Goal: Information Seeking & Learning: Check status

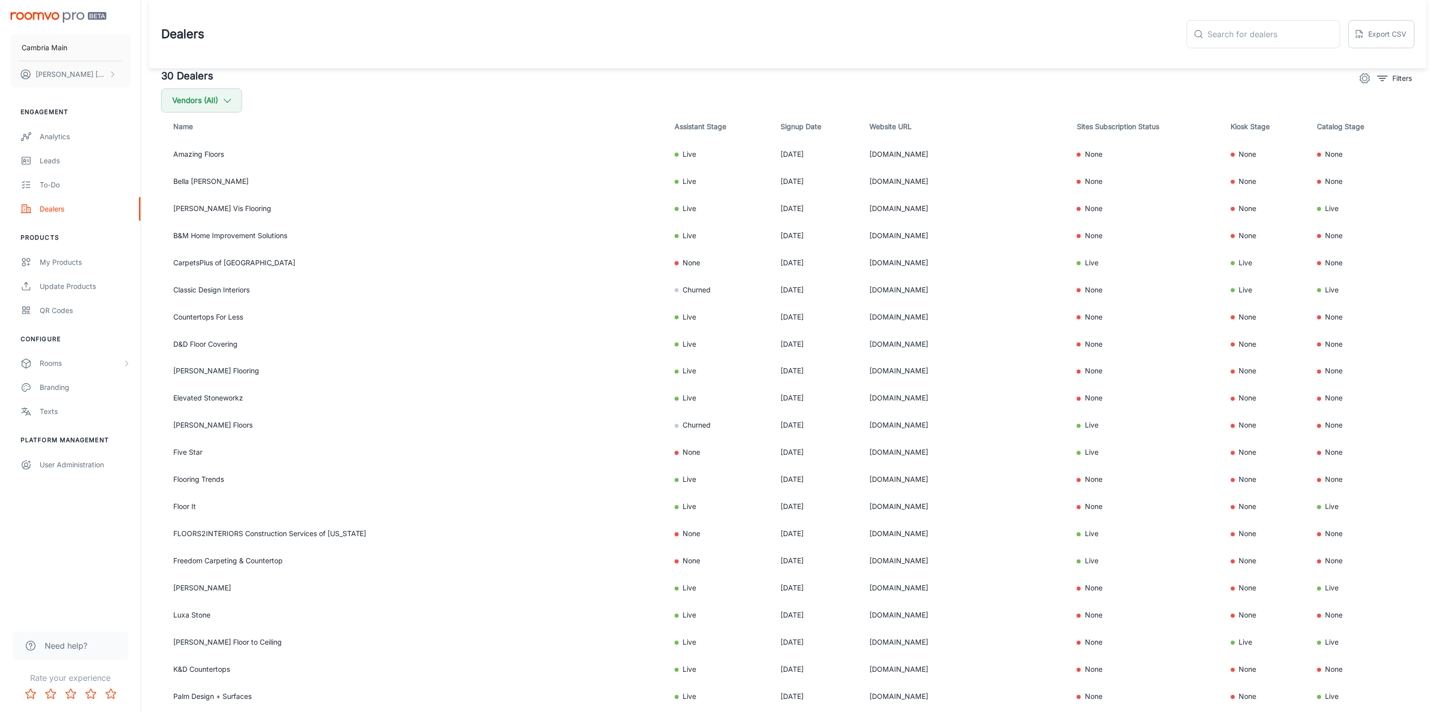
scroll to position [314, 0]
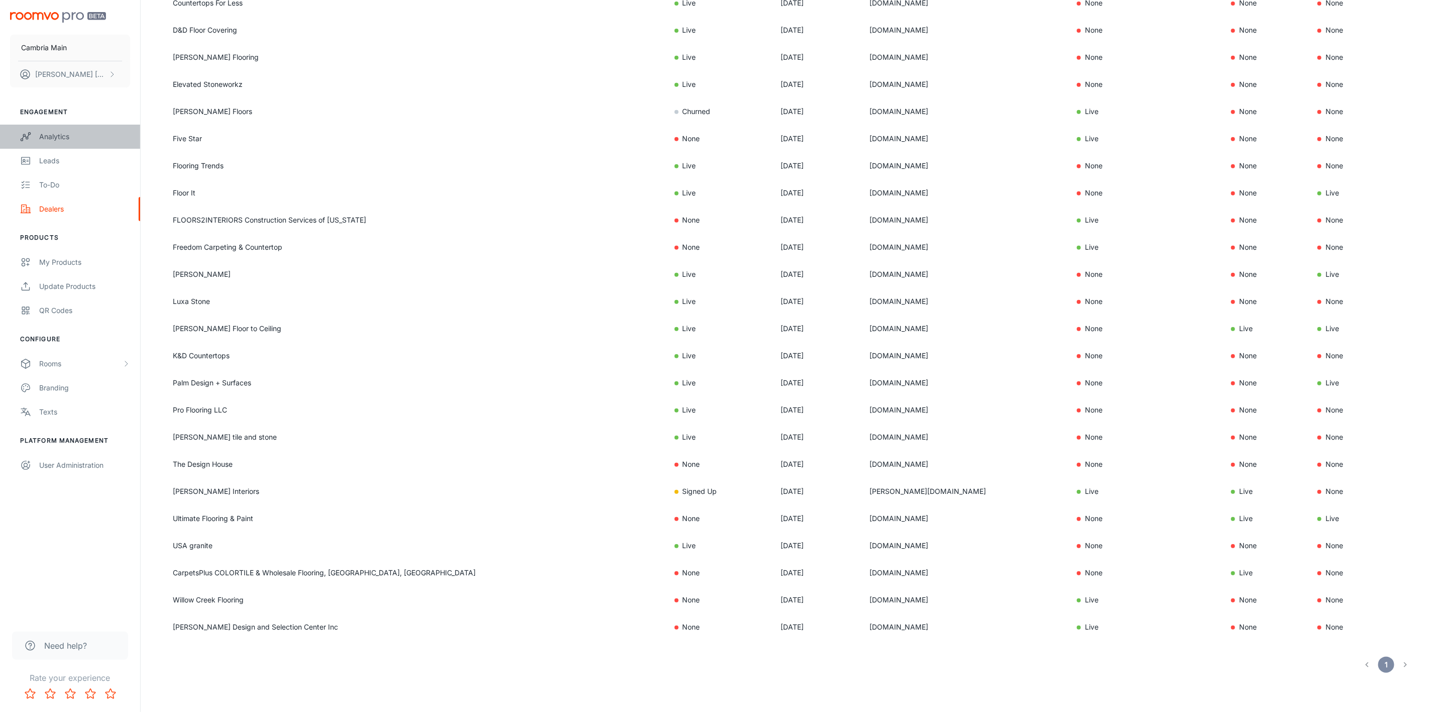
click at [57, 132] on div "Analytics" at bounding box center [84, 136] width 91 height 11
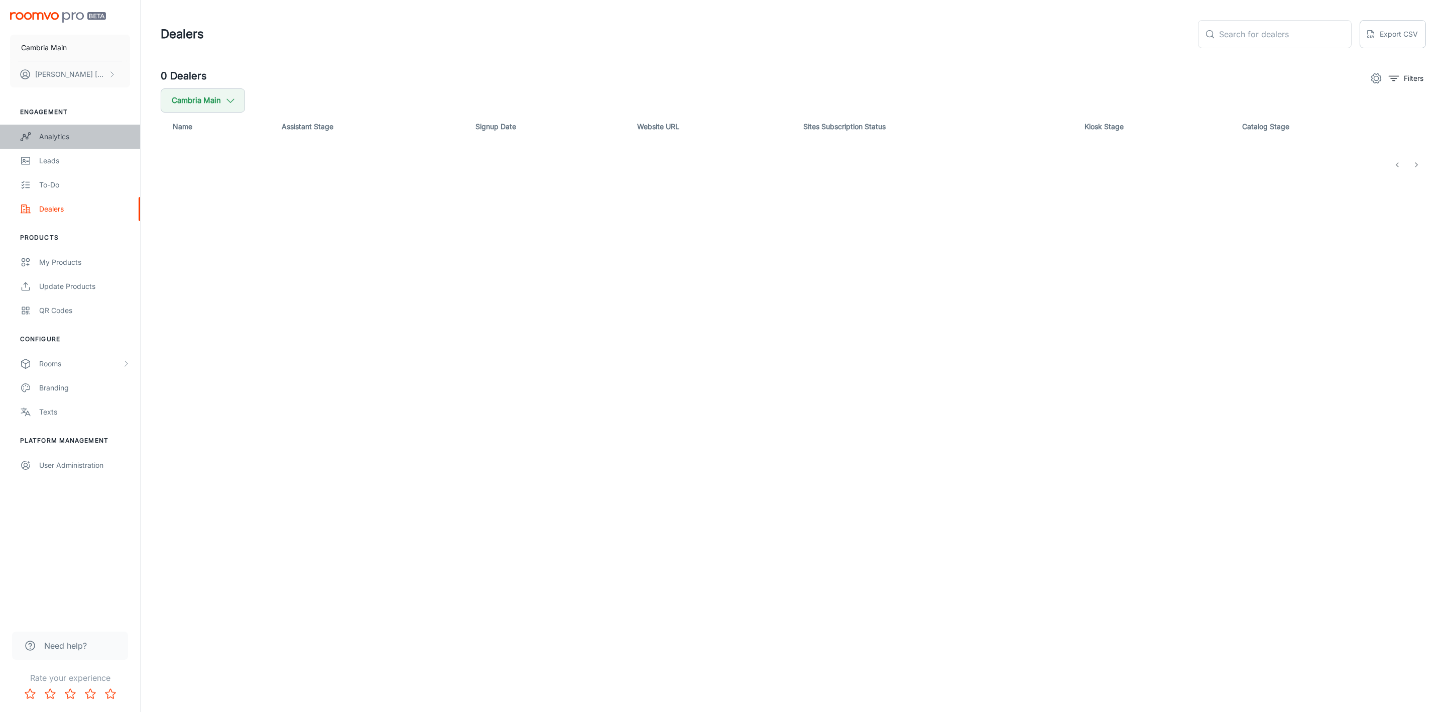
click at [53, 133] on div "Analytics" at bounding box center [84, 136] width 91 height 11
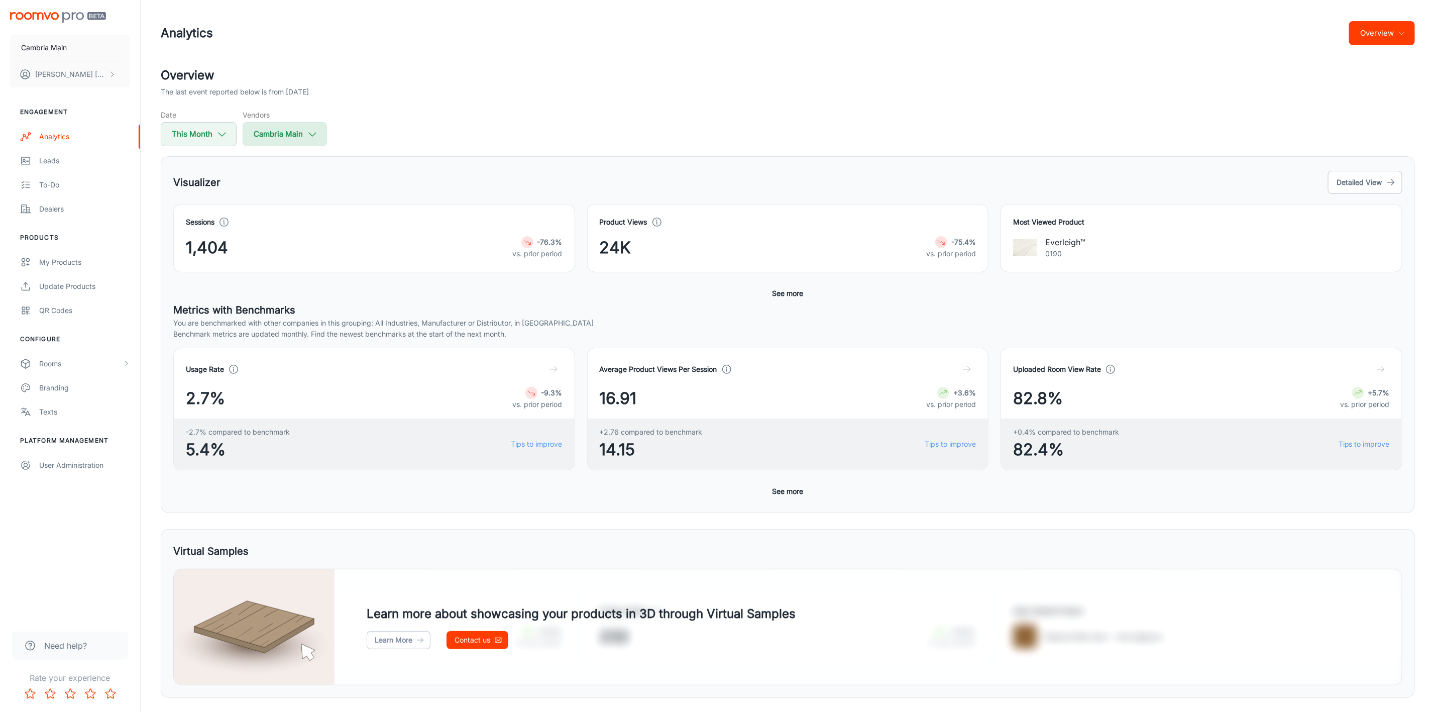
click at [292, 133] on button "Cambria Main" at bounding box center [285, 134] width 84 height 24
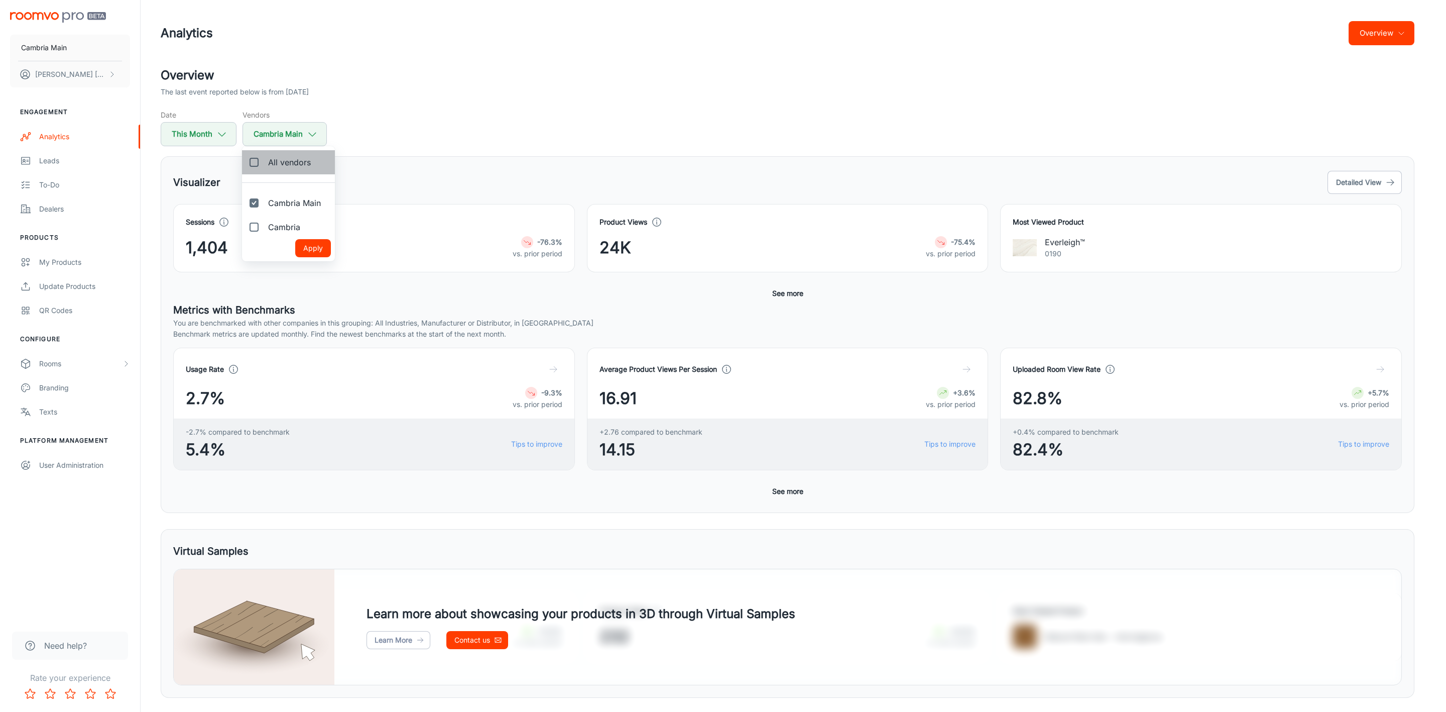
click at [265, 155] on label "All vendors" at bounding box center [280, 162] width 77 height 24
click at [264, 155] on input "All vendors" at bounding box center [254, 162] width 20 height 20
checkbox input "true"
click at [310, 242] on button "Apply" at bounding box center [313, 248] width 36 height 18
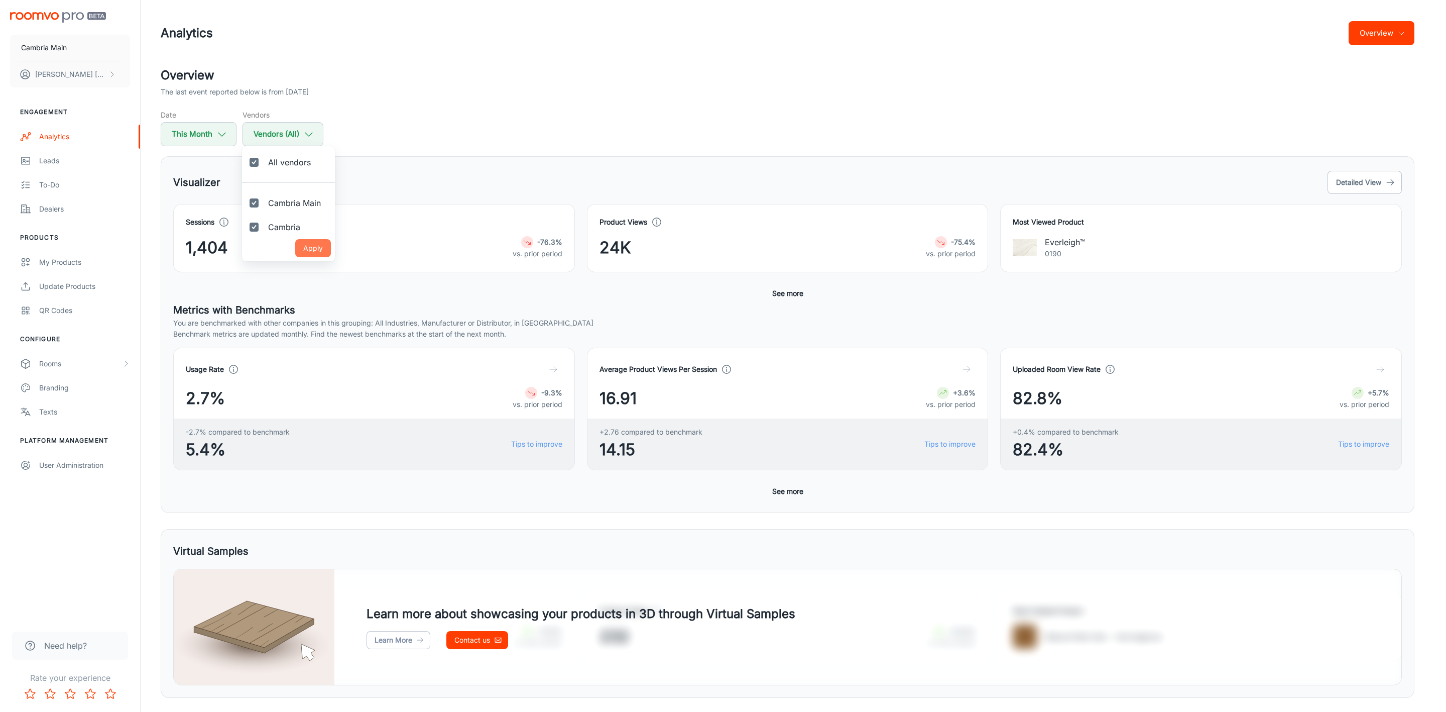
checkbox input "true"
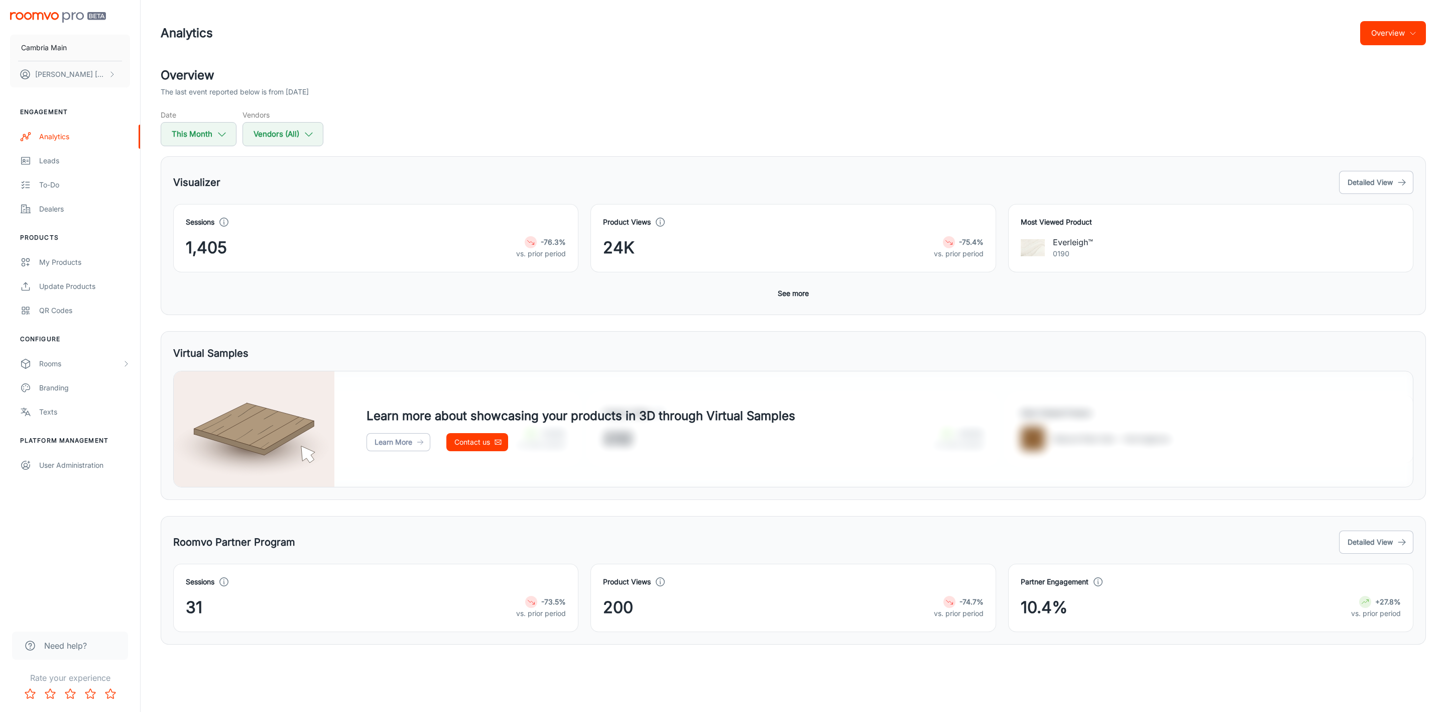
click at [1388, 21] on button "Overview" at bounding box center [1393, 33] width 66 height 24
click at [1345, 78] on li "Visualizer" at bounding box center [1368, 76] width 117 height 18
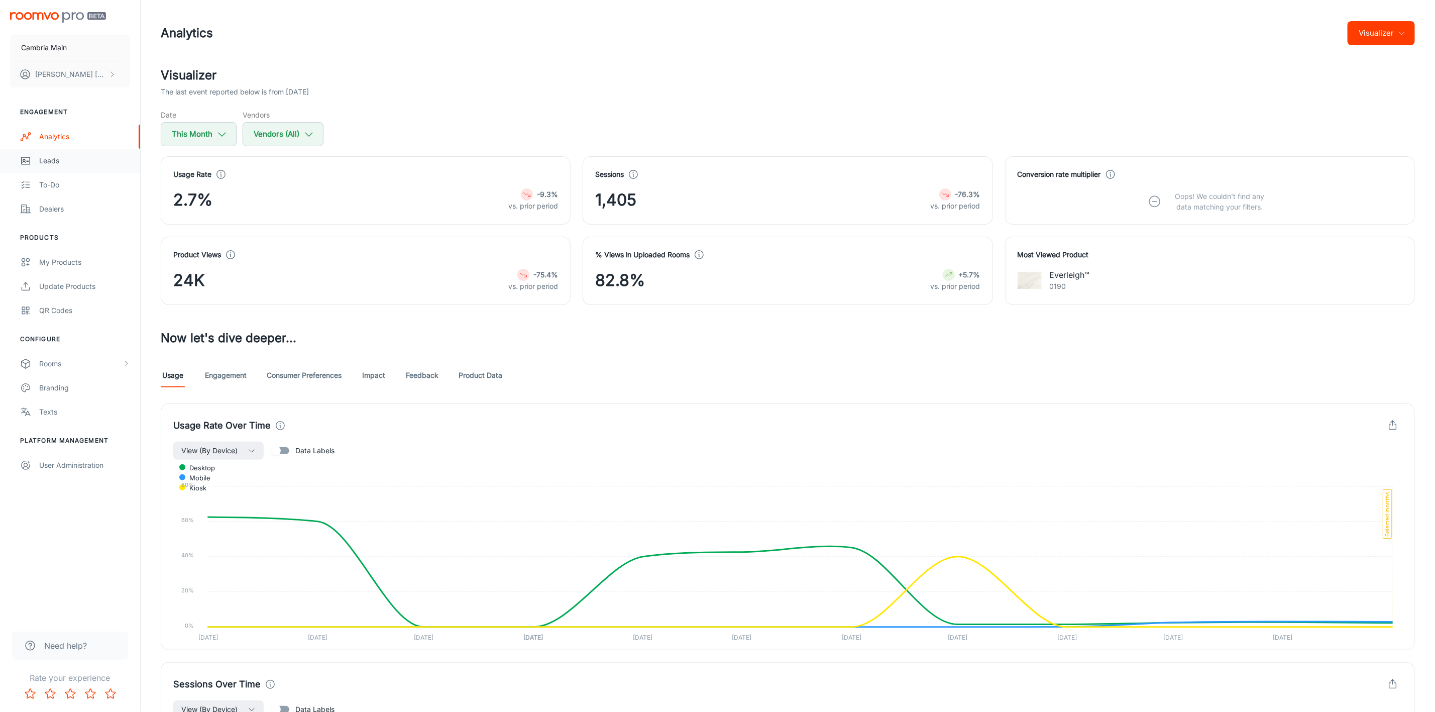
click at [51, 160] on div "Leads" at bounding box center [84, 160] width 91 height 11
